Goal: Information Seeking & Learning: Learn about a topic

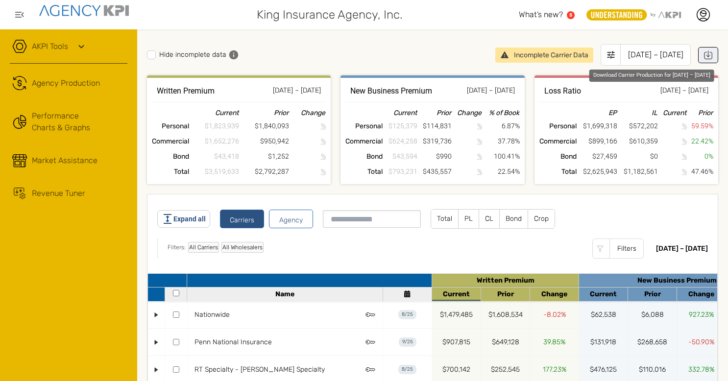
click at [704, 53] on icon "Download Carrier Production for Jan 2025 – Aug 2025" at bounding box center [708, 54] width 9 height 9
click at [380, 52] on div "Hide incomplete data" at bounding box center [317, 55] width 341 height 10
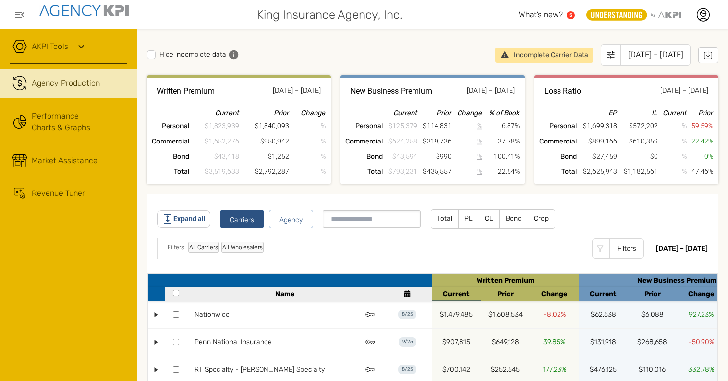
click at [78, 91] on link ".cls-1{fill:none;stroke:#221f20;stroke-linecap:round;stroke-linejoin:round;stro…" at bounding box center [68, 83] width 137 height 29
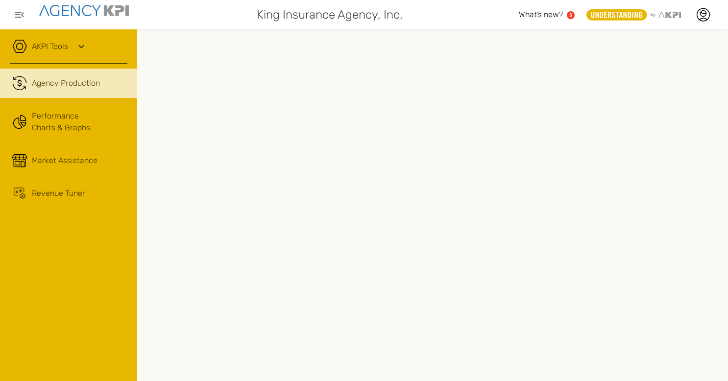
click at [59, 45] on link "AKPI Tools" at bounding box center [50, 47] width 36 height 12
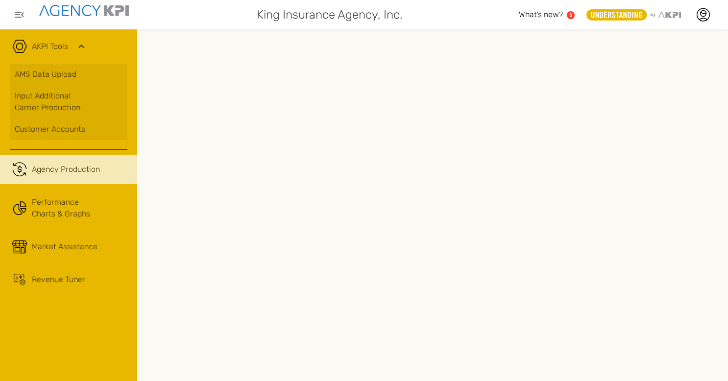
click at [59, 45] on link "AKPI Tools" at bounding box center [50, 47] width 36 height 12
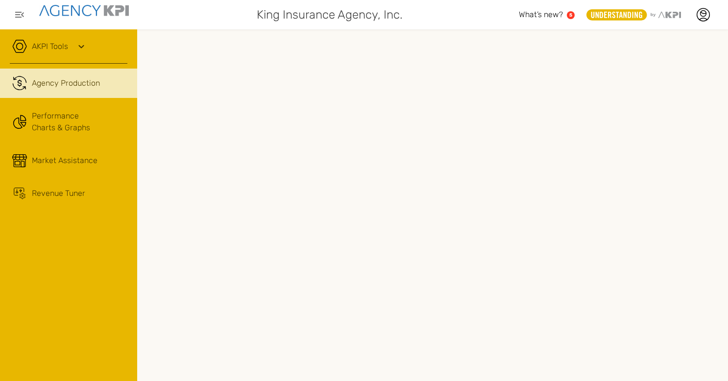
click at [59, 45] on link "AKPI Tools" at bounding box center [50, 47] width 36 height 12
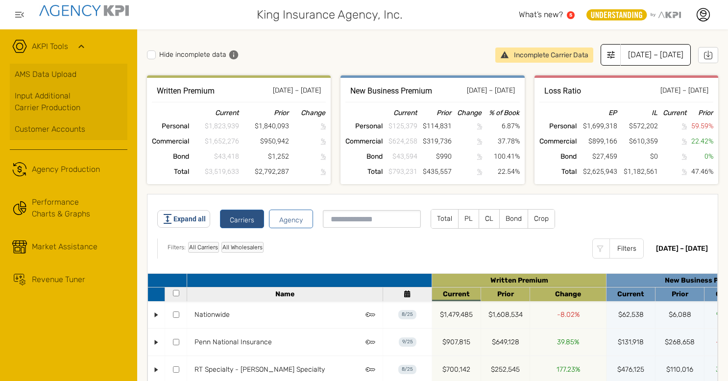
click at [606, 55] on icon at bounding box center [611, 55] width 10 height 10
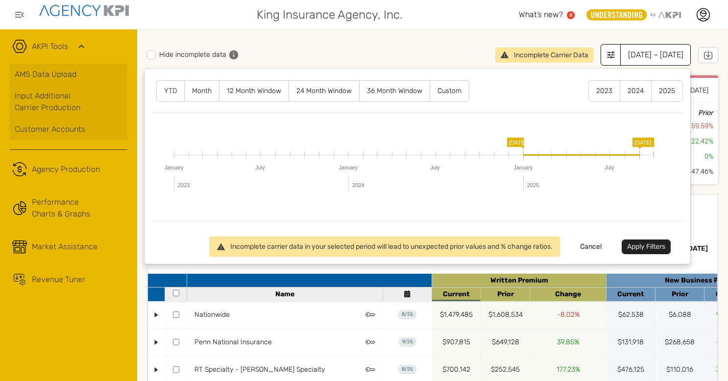
click at [264, 91] on label "12 Month Window" at bounding box center [254, 91] width 69 height 21
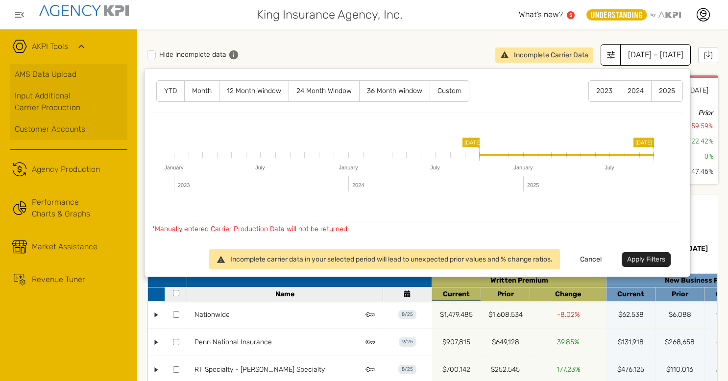
click at [647, 258] on button "Apply Filters" at bounding box center [646, 259] width 49 height 15
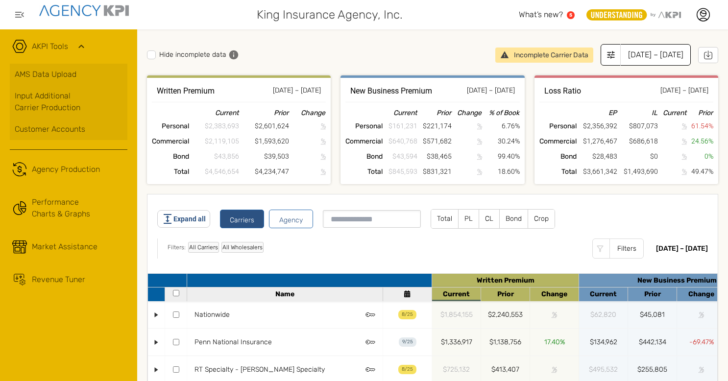
click at [606, 53] on icon at bounding box center [611, 55] width 10 height 10
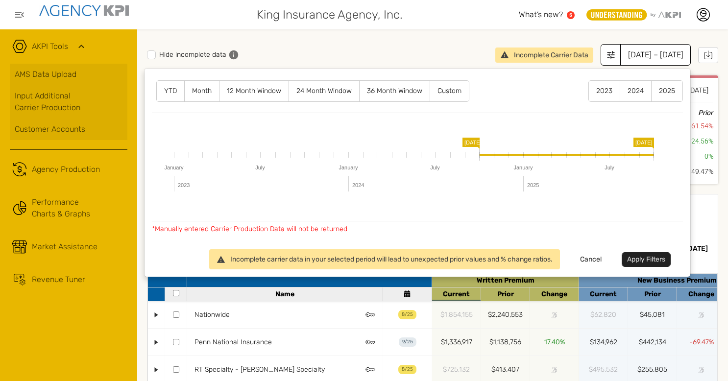
click at [168, 88] on label "YTD" at bounding box center [170, 91] width 27 height 21
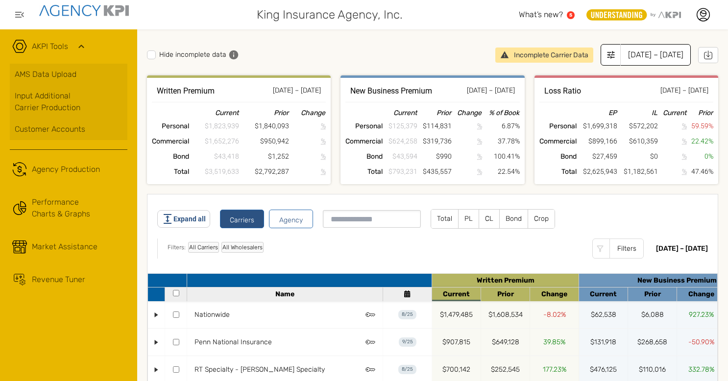
click at [621, 58] on div "[DATE] – [DATE]" at bounding box center [656, 55] width 71 height 22
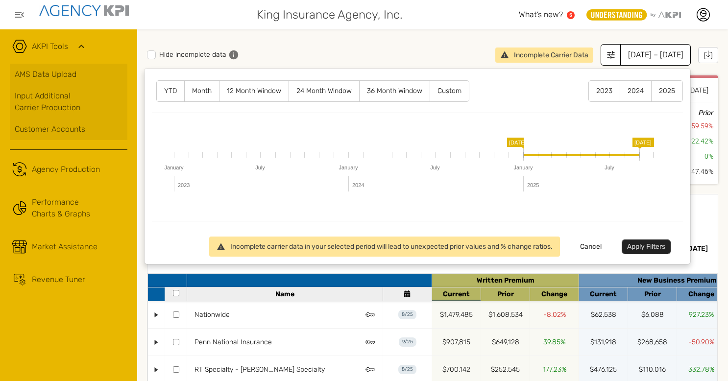
click at [634, 241] on button "Apply Filters" at bounding box center [646, 247] width 49 height 15
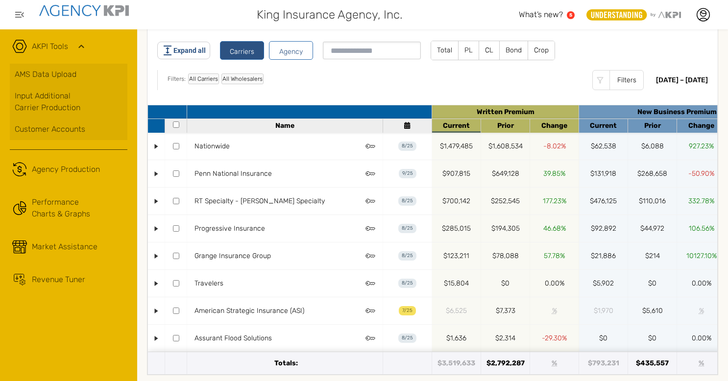
scroll to position [176, 0]
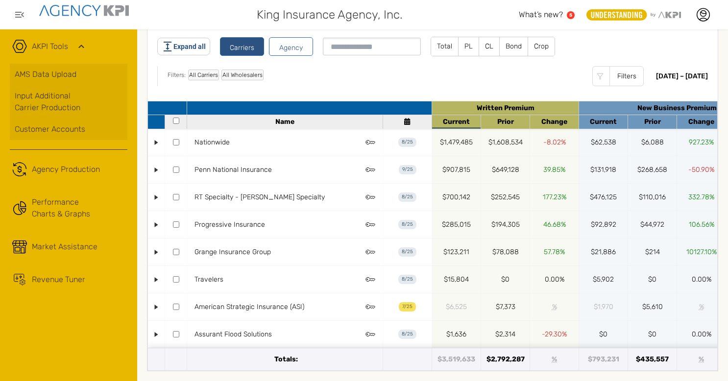
click at [43, 45] on link "AKPI Tools" at bounding box center [50, 47] width 36 height 12
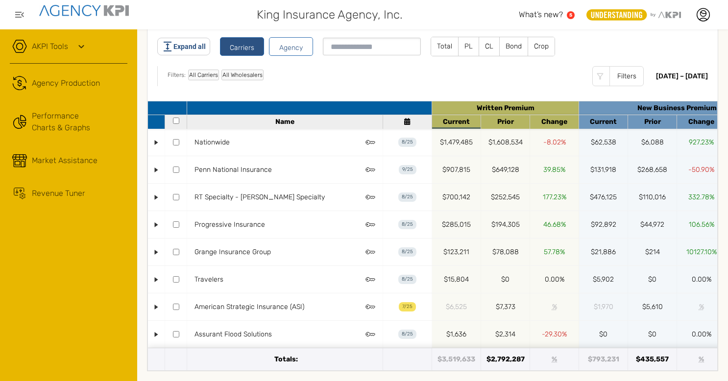
click at [43, 45] on link "AKPI Tools" at bounding box center [50, 47] width 36 height 12
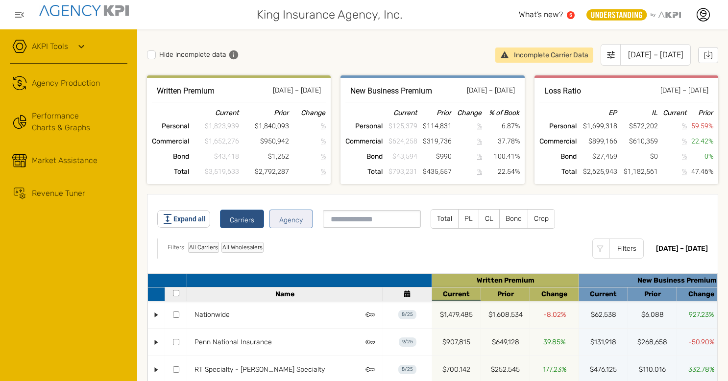
click at [290, 217] on button "Agency" at bounding box center [291, 219] width 44 height 19
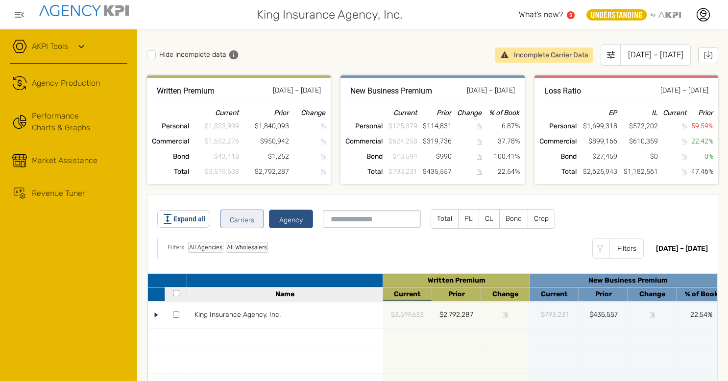
click at [248, 216] on button "Carriers" at bounding box center [242, 219] width 44 height 19
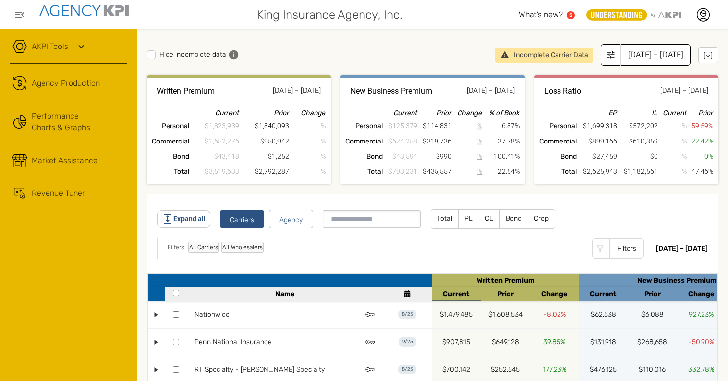
click at [608, 54] on icon at bounding box center [611, 54] width 7 height 7
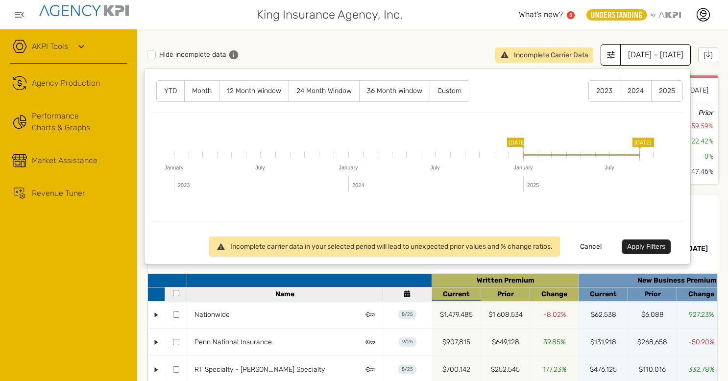
click at [640, 246] on button "Apply Filters" at bounding box center [646, 247] width 49 height 15
